Goal: Navigation & Orientation: Find specific page/section

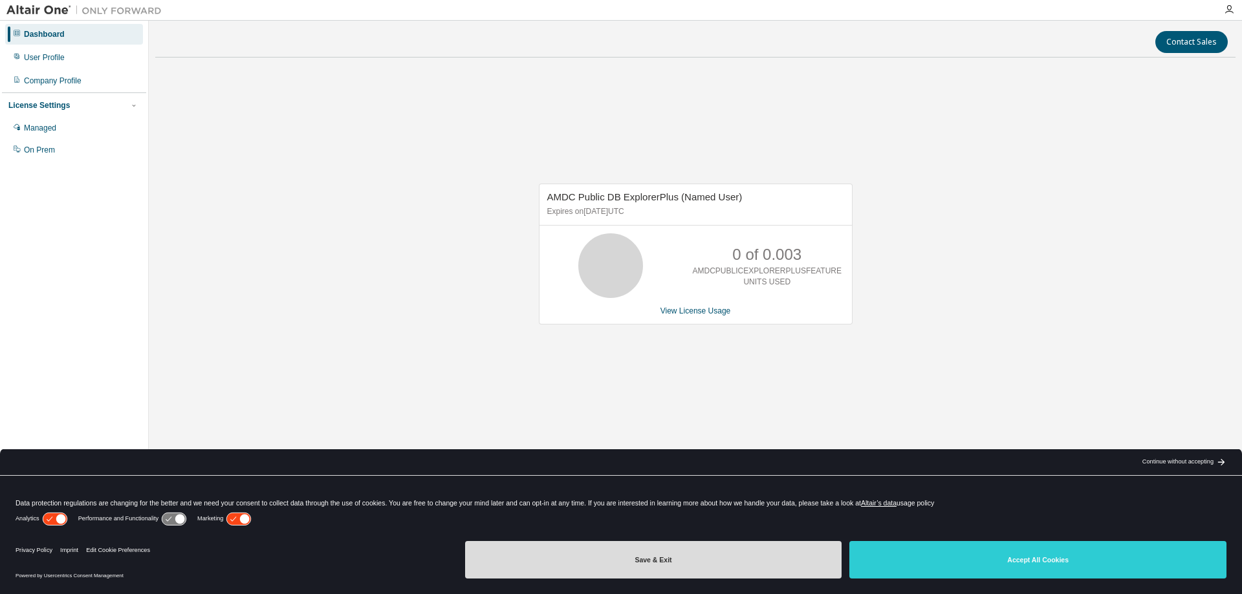
click at [671, 565] on button "Save & Exit" at bounding box center [653, 560] width 377 height 38
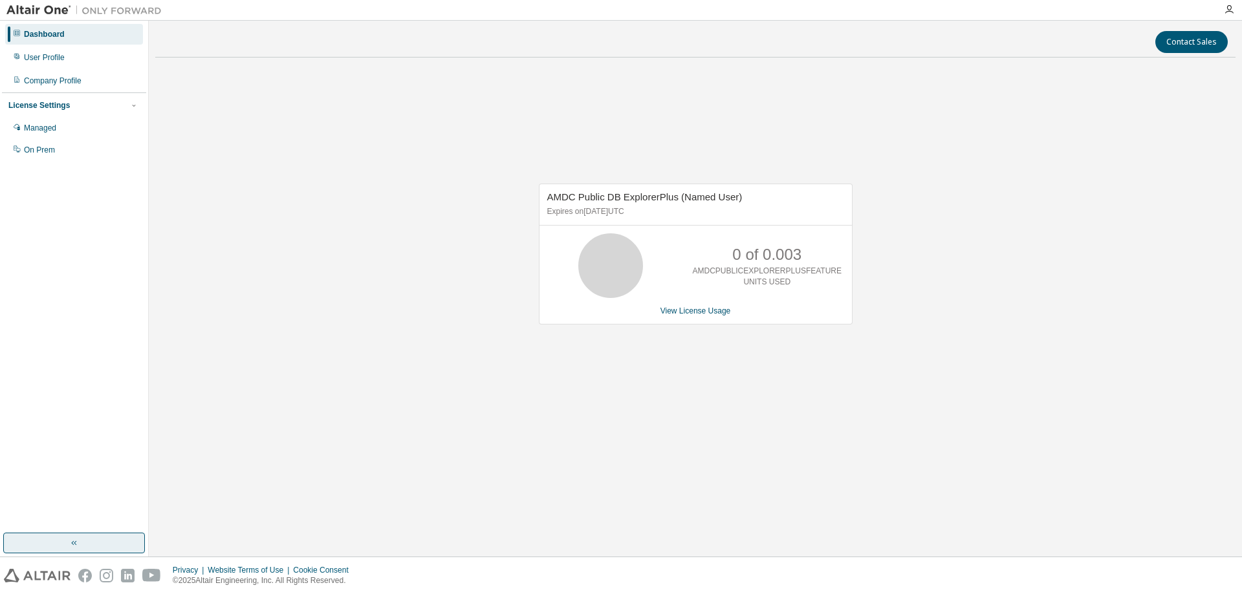
click at [75, 547] on icon "button" at bounding box center [74, 543] width 10 height 10
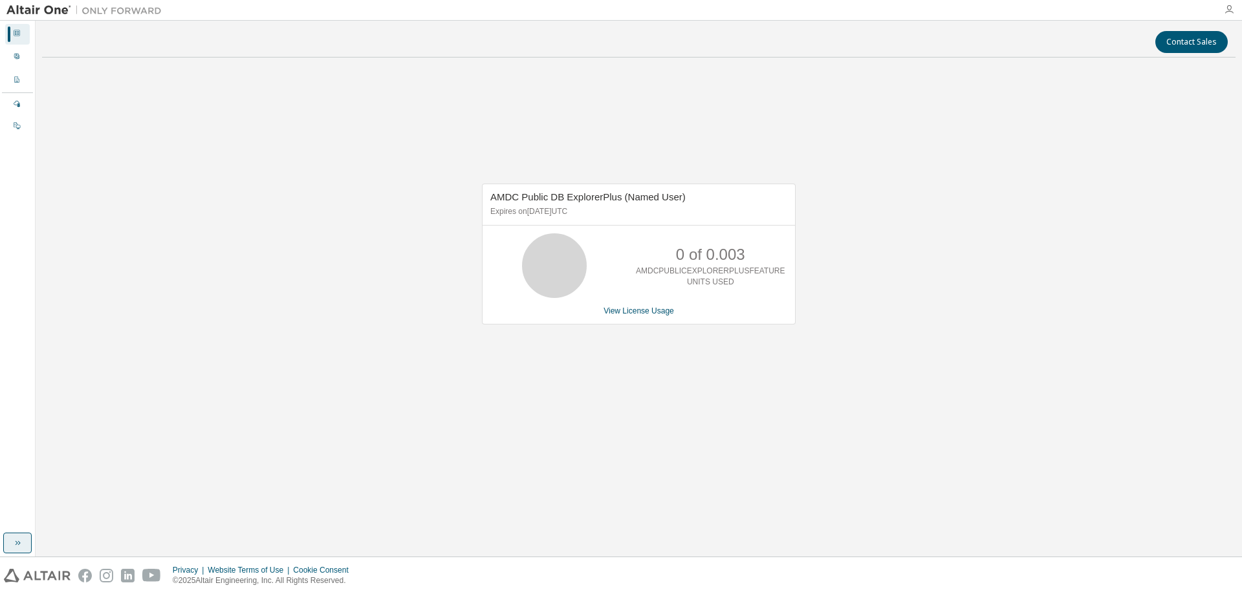
click at [1232, 7] on icon "button" at bounding box center [1229, 10] width 10 height 10
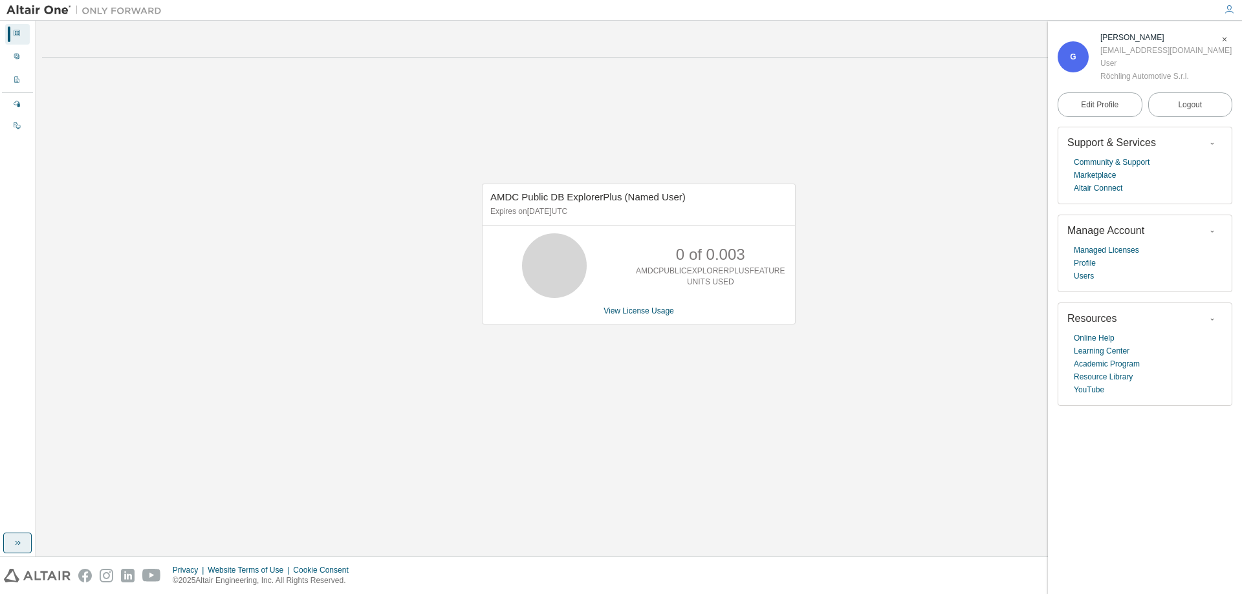
click at [1225, 32] on span "button" at bounding box center [1224, 39] width 13 height 21
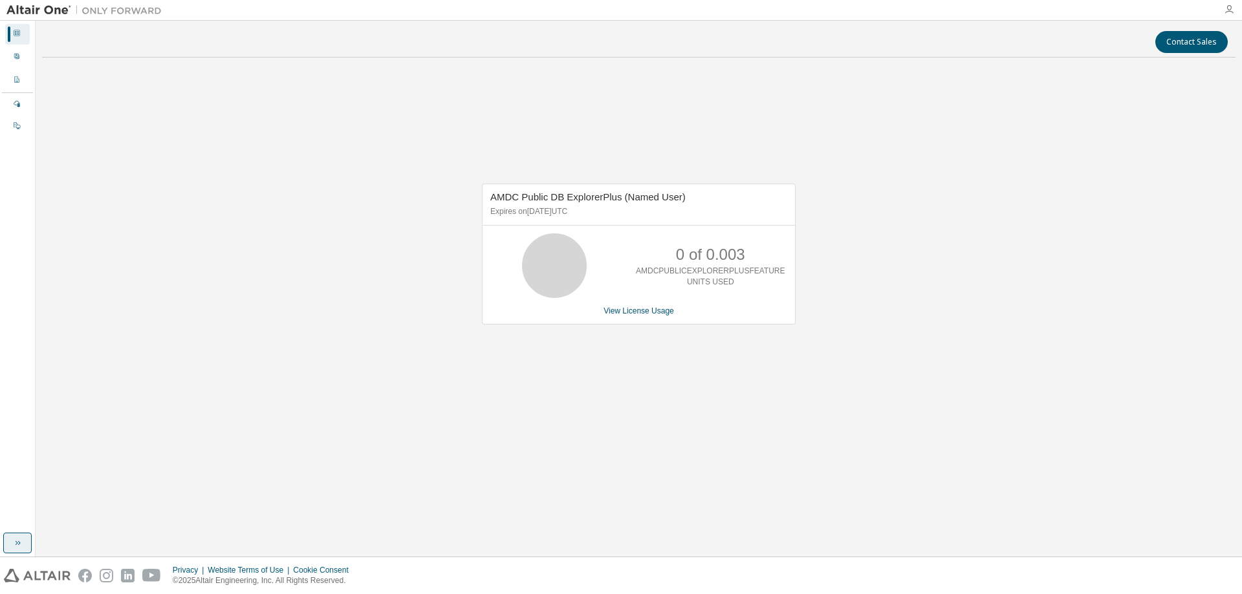
click at [1228, 7] on icon "button" at bounding box center [1229, 10] width 10 height 10
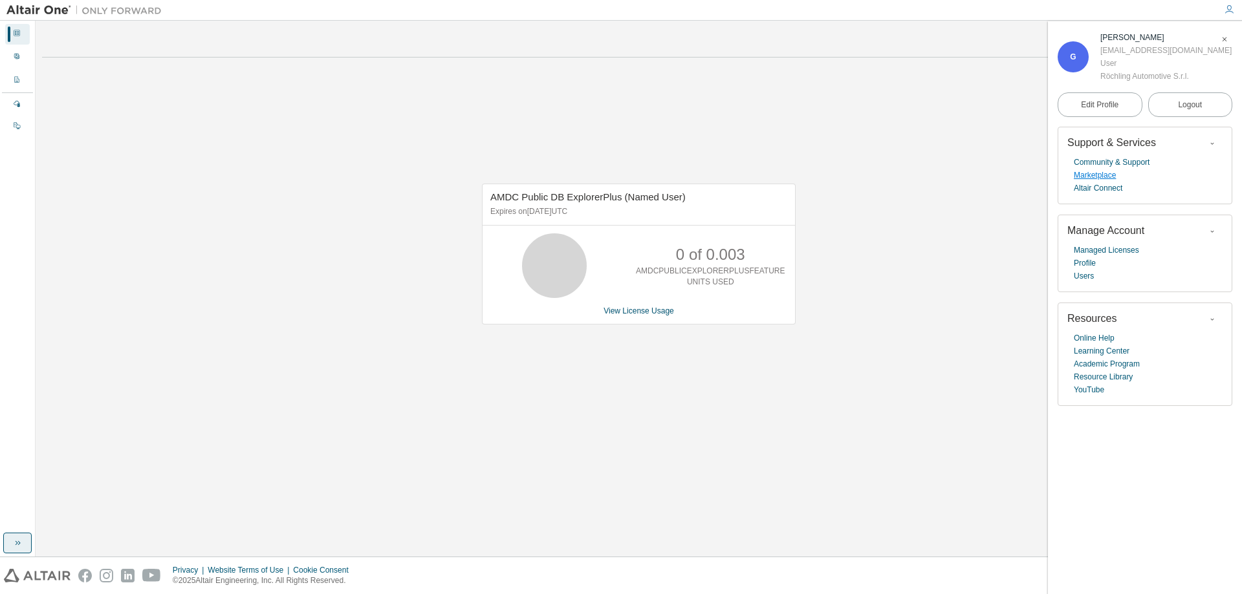
click at [1104, 179] on link "Marketplace" at bounding box center [1095, 175] width 42 height 13
